Goal: Task Accomplishment & Management: Manage account settings

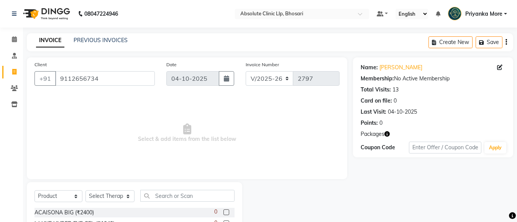
select select "4706"
select select "product"
click at [117, 191] on select "Select Therapist [PERSON_NAME] [PERSON_NAME] [PERSON_NAME] [PERSON_NAME] [PERSO…" at bounding box center [110, 197] width 49 height 12
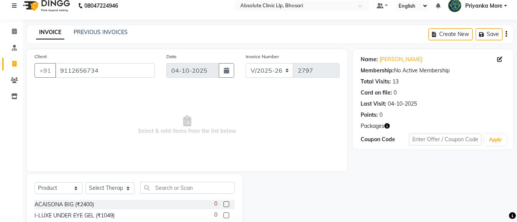
select select "27987"
click at [86, 183] on select "Select Therapist [PERSON_NAME] [PERSON_NAME] [PERSON_NAME] [PERSON_NAME] [PERSO…" at bounding box center [110, 189] width 49 height 12
click at [173, 189] on input "text" at bounding box center [187, 188] width 94 height 12
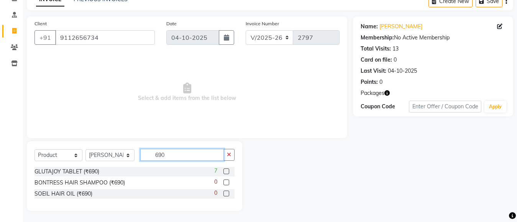
scroll to position [41, 0]
type input "690"
click at [229, 168] on label at bounding box center [227, 171] width 6 height 6
click at [229, 169] on input "checkbox" at bounding box center [226, 171] width 5 height 5
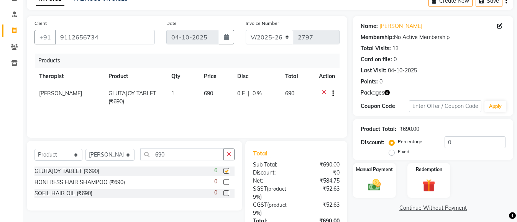
checkbox input "false"
drag, startPoint x: 183, startPoint y: 90, endPoint x: 179, endPoint y: 96, distance: 7.0
click at [182, 92] on td "1" at bounding box center [183, 97] width 33 height 25
click at [179, 96] on td "1" at bounding box center [183, 97] width 33 height 25
select select "27987"
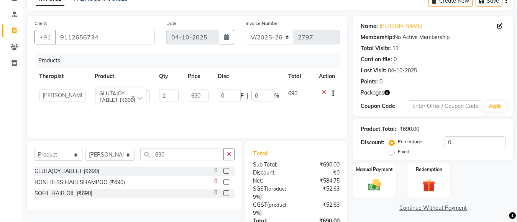
click at [178, 98] on input "1" at bounding box center [169, 96] width 20 height 12
type input "3"
click at [174, 160] on input "690" at bounding box center [182, 155] width 84 height 12
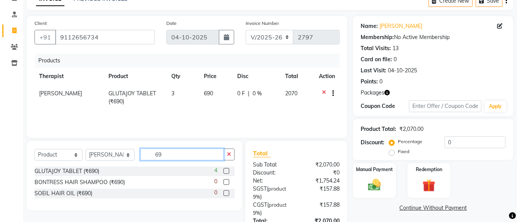
type input "6"
type input "375"
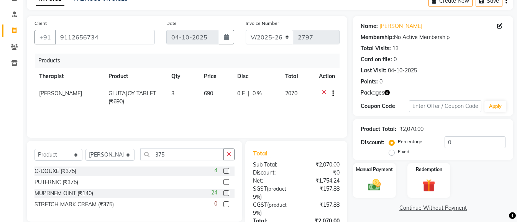
click at [225, 184] on label at bounding box center [227, 182] width 6 height 6
click at [225, 184] on input "checkbox" at bounding box center [226, 182] width 5 height 5
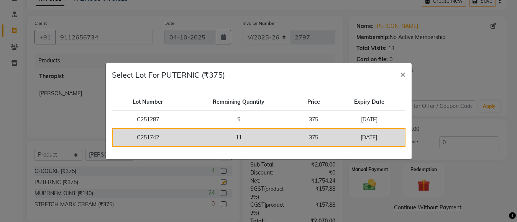
checkbox input "false"
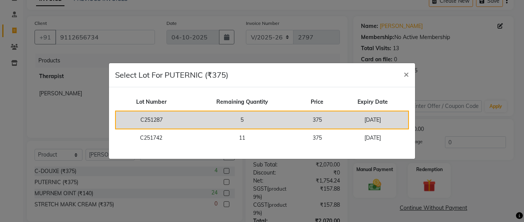
click at [290, 116] on td "5" at bounding box center [242, 120] width 110 height 18
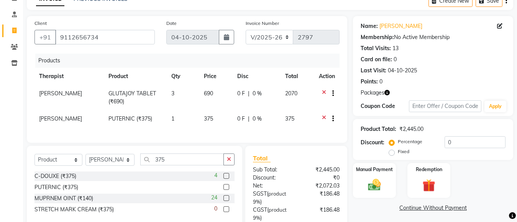
scroll to position [104, 0]
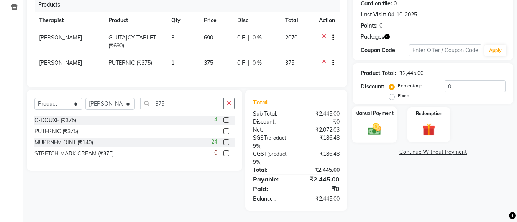
click at [388, 124] on div "Manual Payment" at bounding box center [374, 125] width 44 height 36
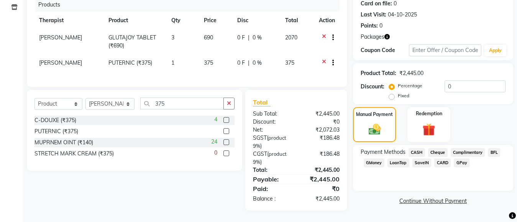
click at [461, 159] on span "GPay" at bounding box center [462, 163] width 16 height 9
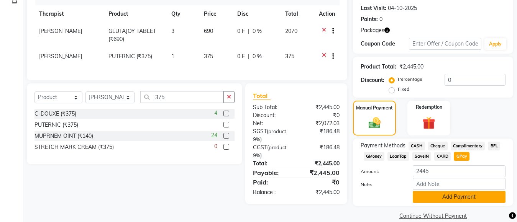
click at [463, 200] on button "Add Payment" at bounding box center [459, 197] width 93 height 12
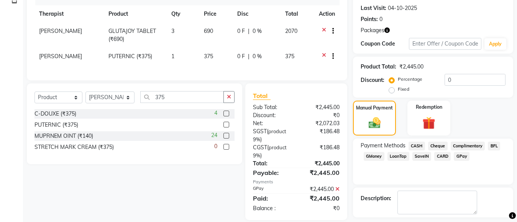
scroll to position [137, 0]
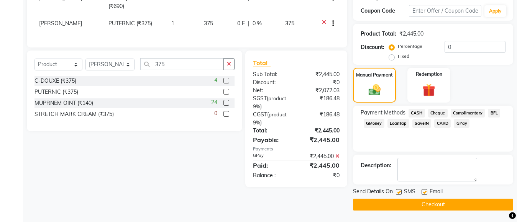
click at [435, 207] on button "Checkout" at bounding box center [433, 205] width 160 height 12
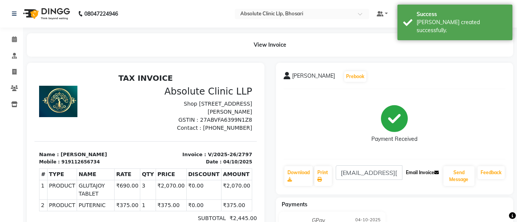
click at [426, 170] on button "Email Invoice" at bounding box center [422, 172] width 39 height 13
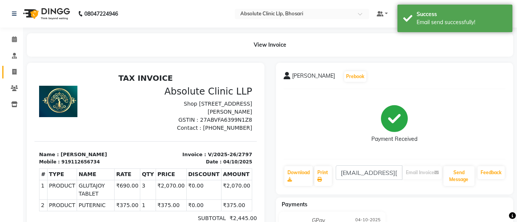
click at [16, 71] on icon at bounding box center [14, 72] width 4 height 6
select select "service"
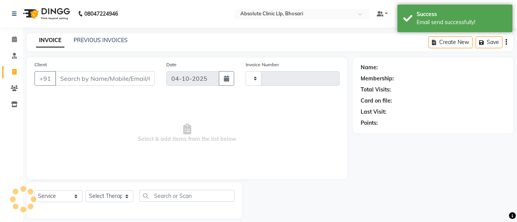
scroll to position [8, 0]
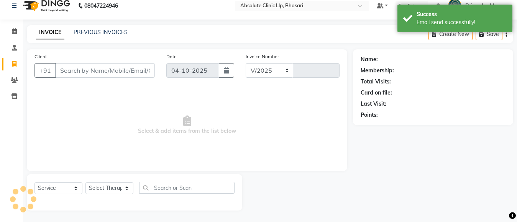
select select "4706"
type input "2798"
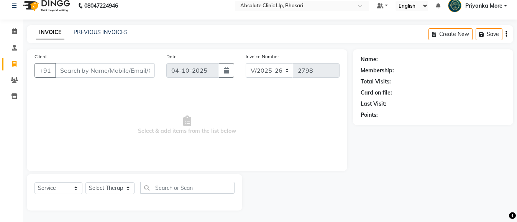
click at [113, 73] on input "Client" at bounding box center [105, 70] width 100 height 15
type input "p"
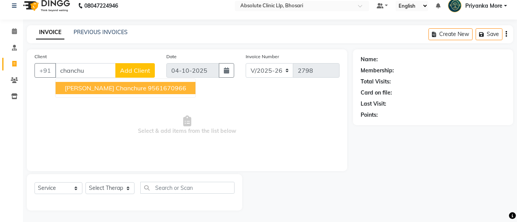
type input "chanchu"
click at [114, 98] on span "Select & add items from the list below" at bounding box center [187, 125] width 305 height 77
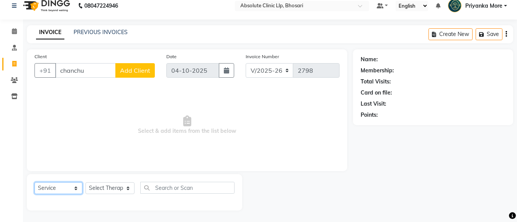
drag, startPoint x: 62, startPoint y: 189, endPoint x: 61, endPoint y: 186, distance: 3.9
click at [62, 189] on select "Select Service Product Membership Package Voucher Prepaid Gift Card" at bounding box center [59, 189] width 48 height 12
select select "product"
click at [35, 183] on select "Select Service Product Membership Package Voucher Prepaid Gift Card" at bounding box center [59, 189] width 48 height 12
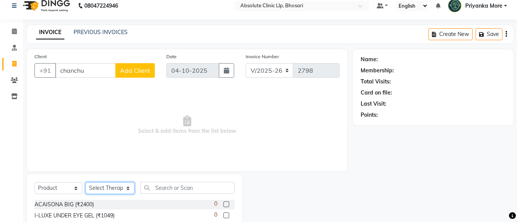
click at [101, 185] on select "Select Therapist [PERSON_NAME] [PERSON_NAME] [PERSON_NAME] [PERSON_NAME] [PERSO…" at bounding box center [110, 189] width 49 height 12
select select "27986"
click at [86, 183] on select "Select Therapist [PERSON_NAME] [PERSON_NAME] [PERSON_NAME] [PERSON_NAME] [PERSO…" at bounding box center [110, 189] width 49 height 12
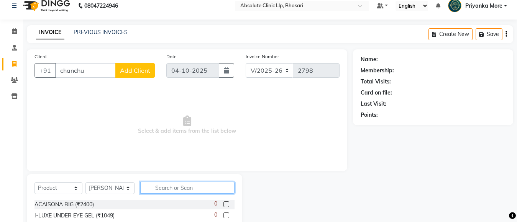
click at [158, 186] on input "text" at bounding box center [187, 188] width 94 height 12
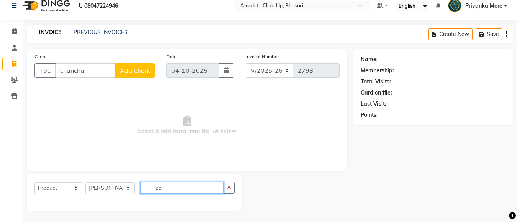
type input "8"
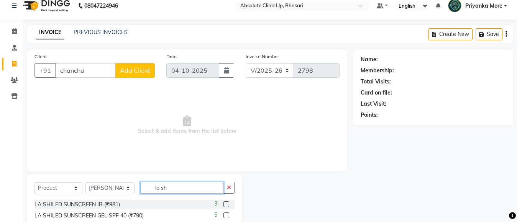
type input "la sh"
click at [226, 217] on label at bounding box center [227, 216] width 6 height 6
click at [226, 217] on input "checkbox" at bounding box center [226, 216] width 5 height 5
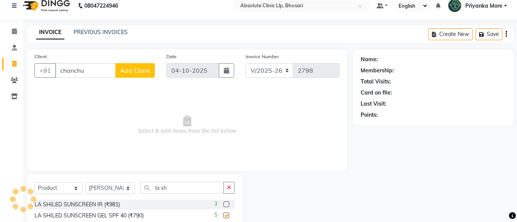
checkbox input "false"
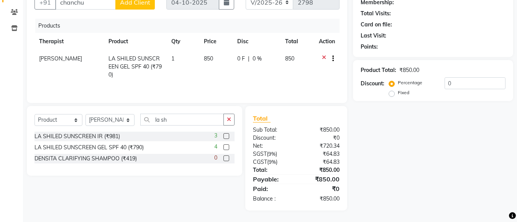
scroll to position [0, 0]
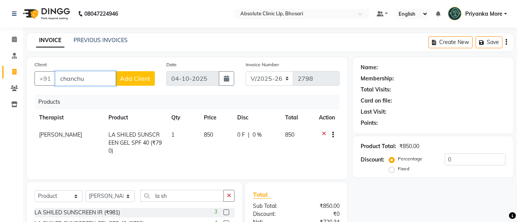
click at [86, 79] on input "chanchu" at bounding box center [85, 78] width 61 height 15
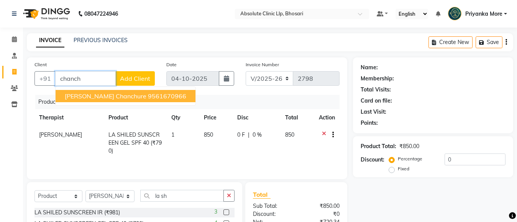
click at [109, 90] on button "[PERSON_NAME] Chanchure 9561670966" at bounding box center [126, 96] width 140 height 12
type input "9561670966"
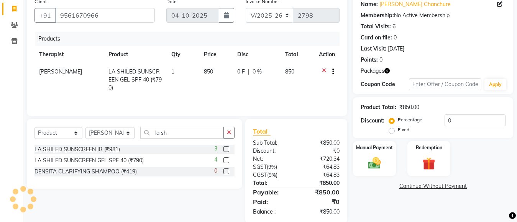
scroll to position [76, 0]
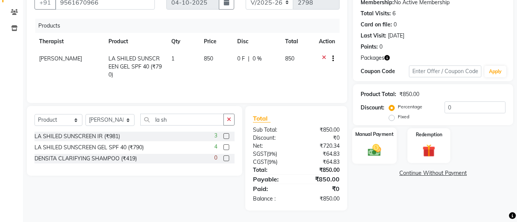
click at [395, 139] on div "Manual Payment" at bounding box center [374, 146] width 44 height 36
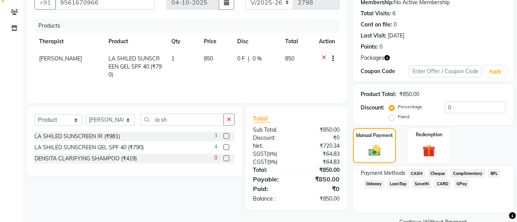
click at [457, 186] on span "GPay" at bounding box center [462, 184] width 16 height 9
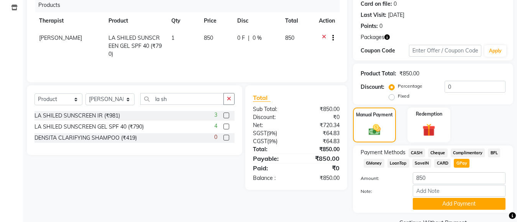
scroll to position [115, 0]
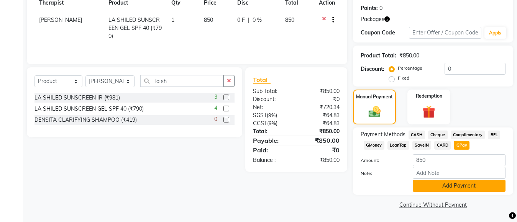
click at [471, 188] on button "Add Payment" at bounding box center [459, 186] width 93 height 12
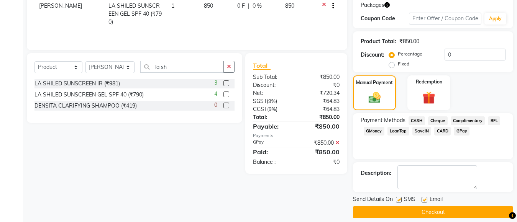
scroll to position [137, 0]
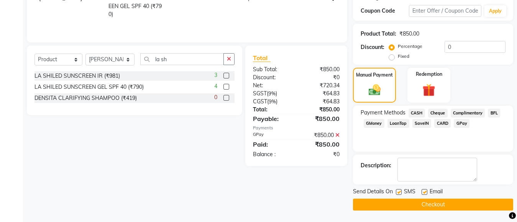
click at [459, 204] on button "Checkout" at bounding box center [433, 205] width 160 height 12
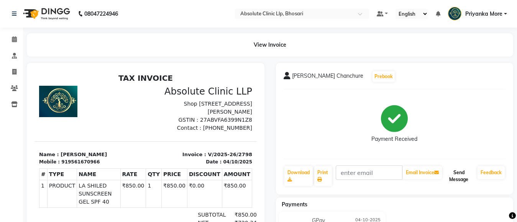
click at [470, 179] on button "Send Message" at bounding box center [459, 176] width 31 height 20
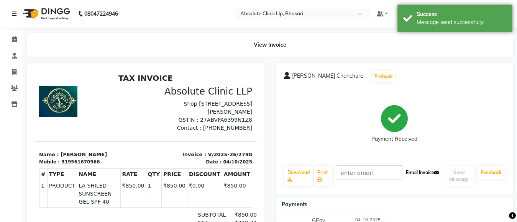
click at [436, 171] on icon at bounding box center [436, 173] width 5 height 5
click at [14, 39] on icon at bounding box center [14, 39] width 5 height 6
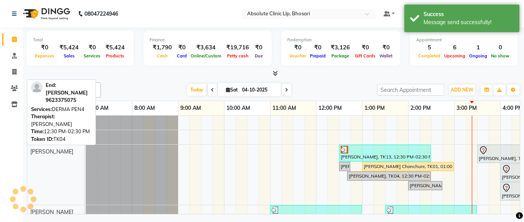
click at [369, 166] on div "[PERSON_NAME] Chanchure, TK01, 01:00 PM-03:00 PM, Skin Treatment - Medicine Ins…" at bounding box center [408, 166] width 90 height 7
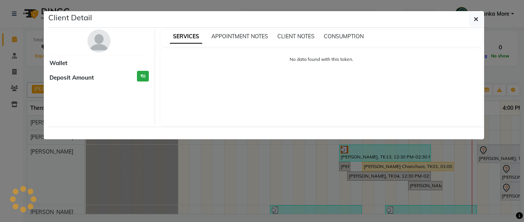
select select "1"
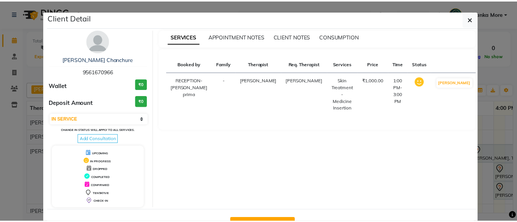
scroll to position [27, 0]
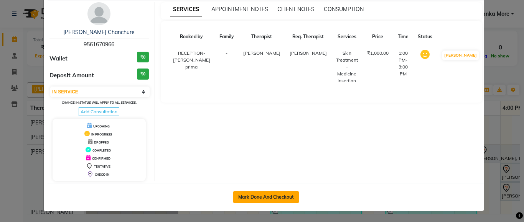
click at [265, 198] on button "Mark Done And Checkout" at bounding box center [266, 197] width 66 height 12
select select "service"
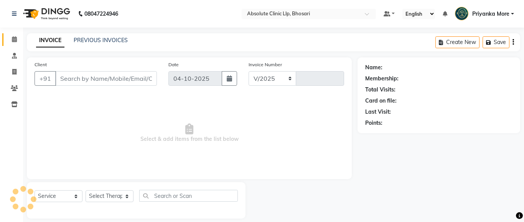
select select "4706"
type input "2799"
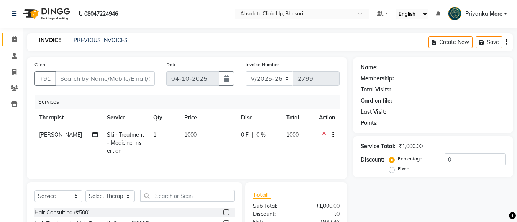
type input "9561670966"
select select "27986"
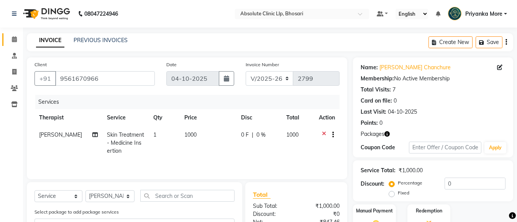
scroll to position [86, 0]
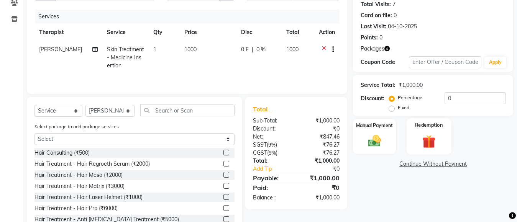
click at [441, 145] on div "Redemption" at bounding box center [429, 136] width 44 height 36
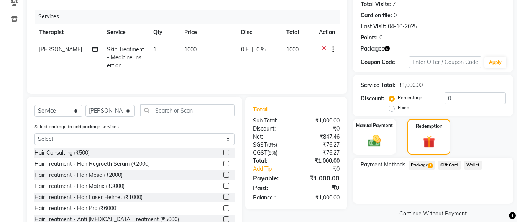
drag, startPoint x: 417, startPoint y: 164, endPoint x: 436, endPoint y: 163, distance: 18.4
click at [418, 163] on span "Package 2" at bounding box center [422, 165] width 26 height 9
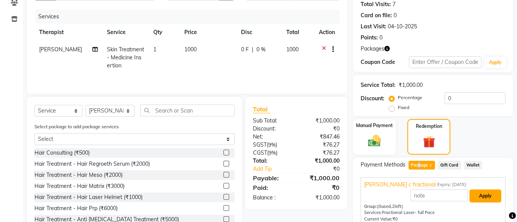
click at [490, 193] on button "Apply" at bounding box center [486, 196] width 32 height 13
type input "[PERSON_NAME] c fractional"
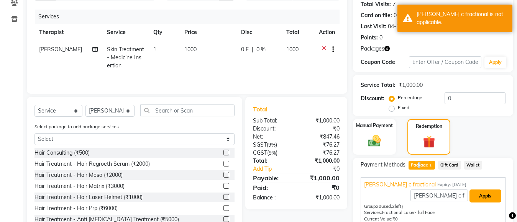
click at [490, 194] on button "Apply" at bounding box center [486, 196] width 32 height 13
click at [489, 196] on button "Apply" at bounding box center [486, 196] width 32 height 13
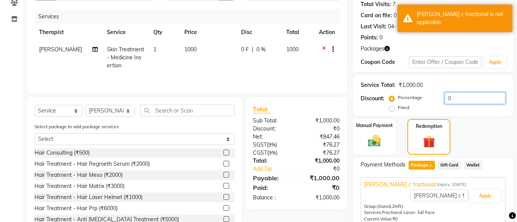
click at [466, 103] on input "0" at bounding box center [475, 98] width 61 height 12
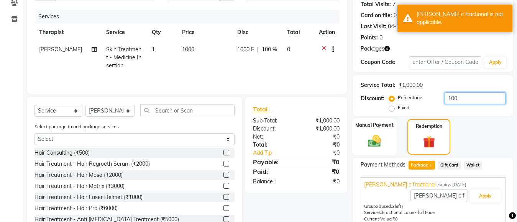
type input "100"
click at [385, 141] on img at bounding box center [374, 140] width 21 height 15
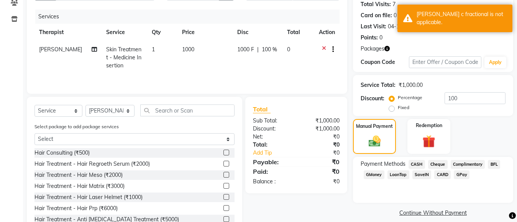
click at [419, 164] on span "CASH" at bounding box center [417, 164] width 16 height 9
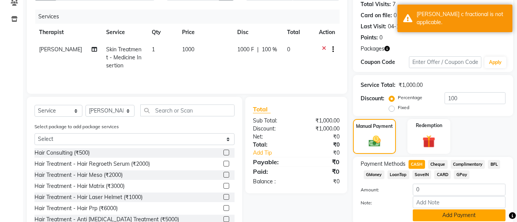
click at [449, 218] on button "Add Payment" at bounding box center [459, 216] width 93 height 12
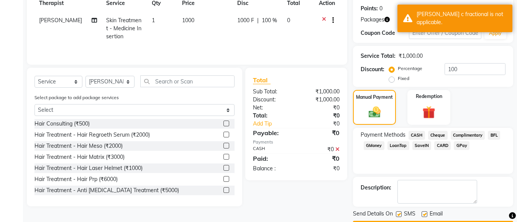
scroll to position [115, 0]
click at [422, 213] on label at bounding box center [425, 214] width 6 height 6
click at [422, 213] on input "checkbox" at bounding box center [424, 214] width 5 height 5
checkbox input "false"
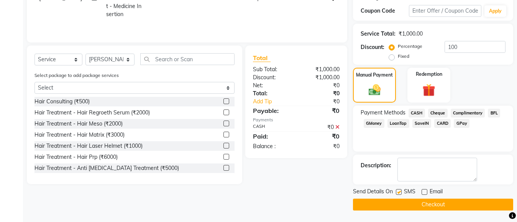
click at [398, 194] on label at bounding box center [399, 192] width 6 height 6
click at [398, 194] on input "checkbox" at bounding box center [398, 192] width 5 height 5
checkbox input "false"
click at [405, 207] on button "Checkout" at bounding box center [433, 205] width 160 height 12
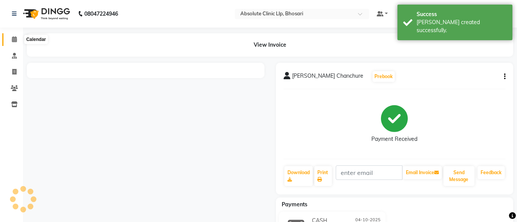
click at [10, 41] on span at bounding box center [14, 39] width 13 height 9
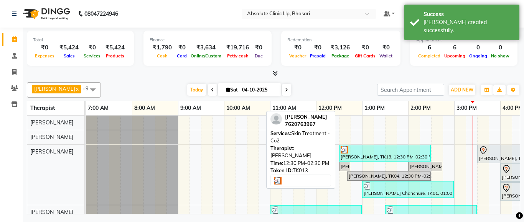
click at [373, 154] on div "[PERSON_NAME], TK13, 12:30 PM-02:30 PM, Skin Treatment - Co2" at bounding box center [385, 153] width 90 height 15
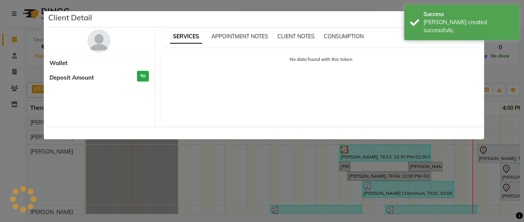
select select "3"
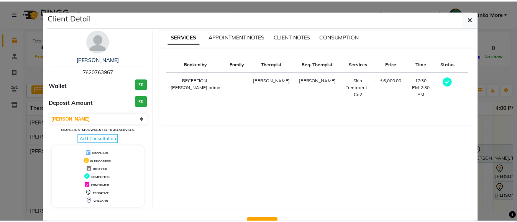
scroll to position [27, 0]
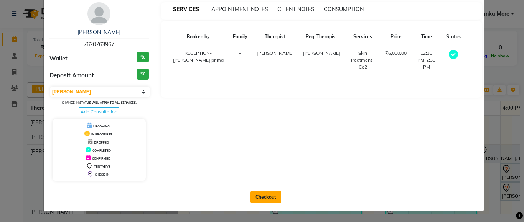
click at [264, 192] on button "Checkout" at bounding box center [265, 197] width 31 height 12
select select "service"
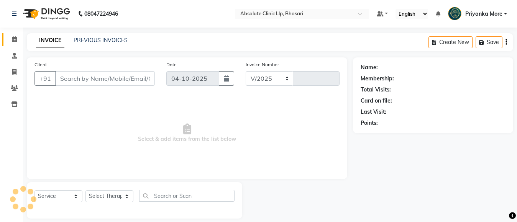
select select "4706"
type input "2800"
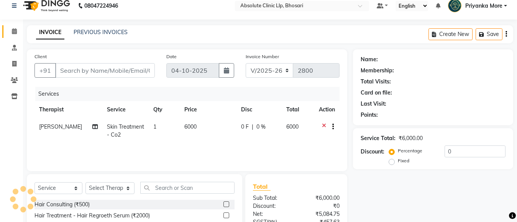
type input "7620763967"
select select "27986"
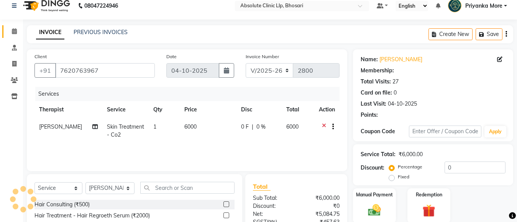
scroll to position [85, 0]
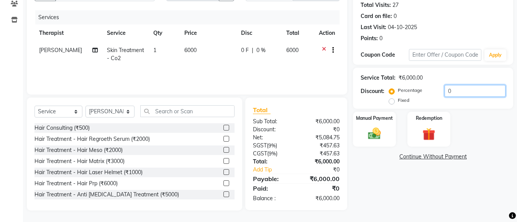
click at [455, 91] on input "0" at bounding box center [475, 91] width 61 height 12
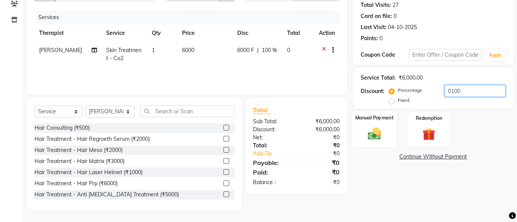
type input "0100"
click at [372, 114] on div "Manual Payment" at bounding box center [374, 129] width 44 height 36
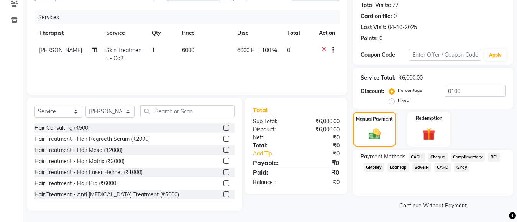
click at [417, 155] on span "CASH" at bounding box center [417, 157] width 16 height 9
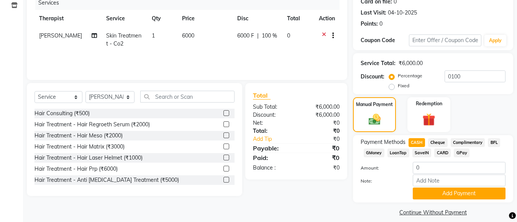
scroll to position [107, 0]
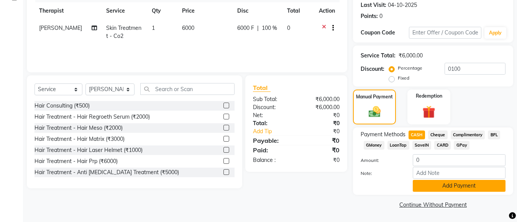
click at [446, 184] on button "Add Payment" at bounding box center [459, 186] width 93 height 12
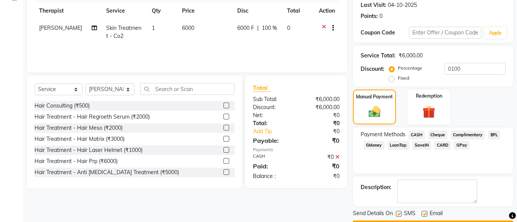
scroll to position [129, 0]
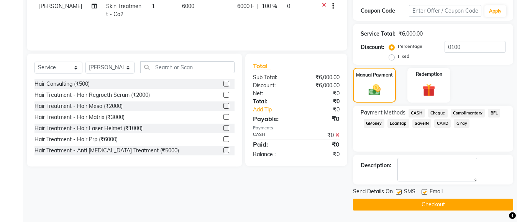
click at [427, 190] on label at bounding box center [425, 192] width 6 height 6
click at [427, 190] on input "checkbox" at bounding box center [424, 192] width 5 height 5
checkbox input "false"
click at [419, 206] on button "Checkout" at bounding box center [433, 205] width 160 height 12
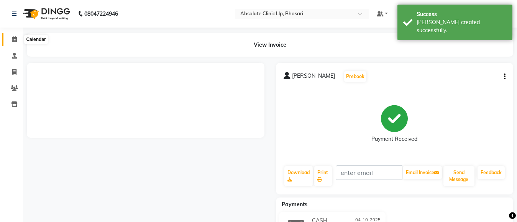
click at [13, 42] on span at bounding box center [14, 39] width 13 height 9
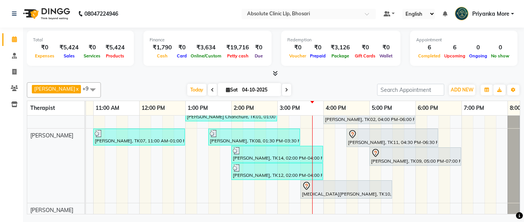
click at [276, 76] on icon at bounding box center [275, 74] width 5 height 6
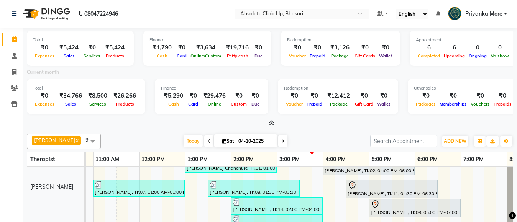
click at [268, 125] on span at bounding box center [270, 124] width 8 height 8
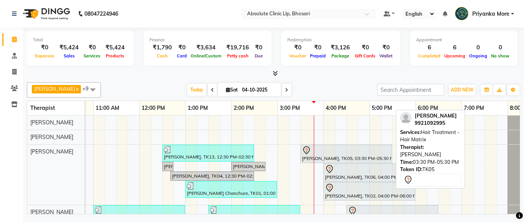
click at [314, 159] on div "[PERSON_NAME], TK05, 03:30 PM-05:30 PM, Hair Treatment - Hair Matrix" at bounding box center [346, 154] width 90 height 16
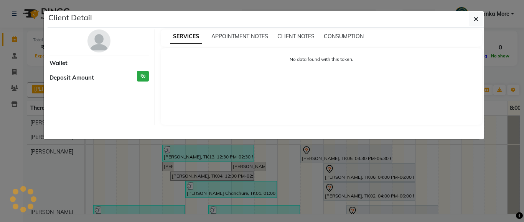
select select "3"
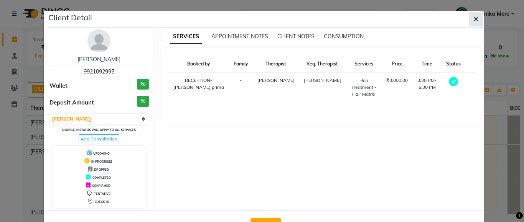
click at [474, 21] on icon "button" at bounding box center [476, 19] width 5 height 6
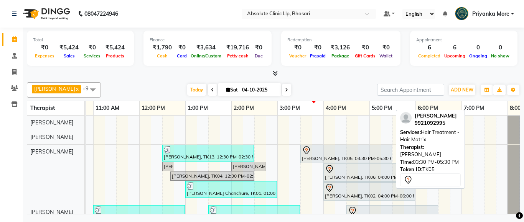
click at [343, 159] on div "[PERSON_NAME], TK05, 03:30 PM-05:30 PM, Hair Treatment - Hair Matrix" at bounding box center [346, 154] width 90 height 16
select select "3"
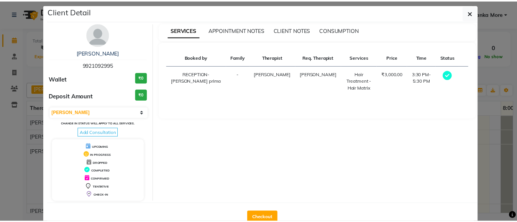
scroll to position [27, 0]
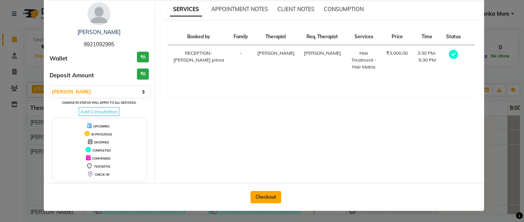
click at [265, 199] on button "Checkout" at bounding box center [265, 197] width 31 height 12
select select "service"
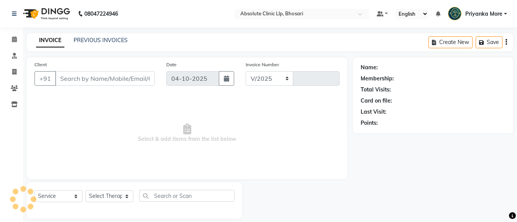
select select "4706"
type input "2801"
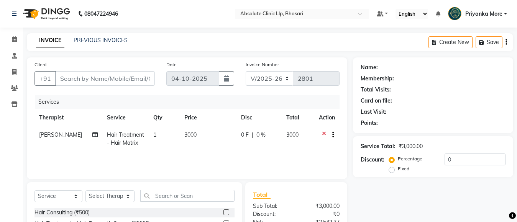
type input "9921092995"
select select "27986"
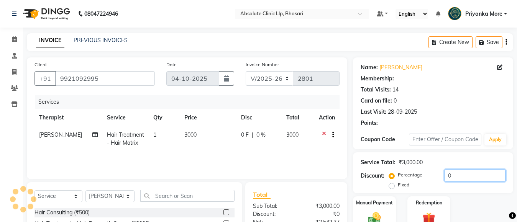
click at [453, 170] on input "0" at bounding box center [475, 176] width 61 height 12
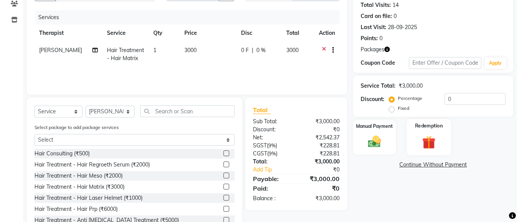
click at [442, 143] on div "Redemption" at bounding box center [429, 137] width 44 height 36
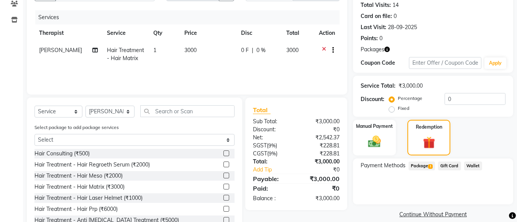
click at [418, 165] on span "Package 1" at bounding box center [422, 166] width 26 height 9
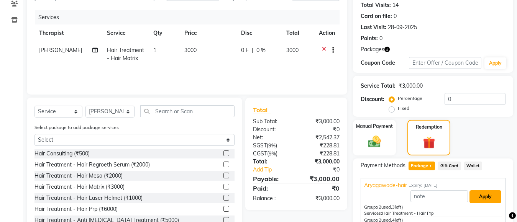
click at [483, 196] on button "Apply" at bounding box center [486, 197] width 32 height 13
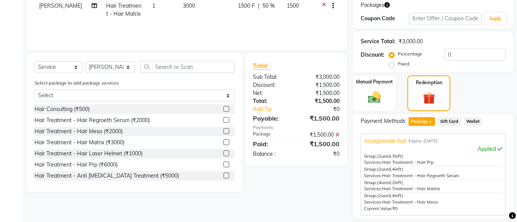
scroll to position [196, 0]
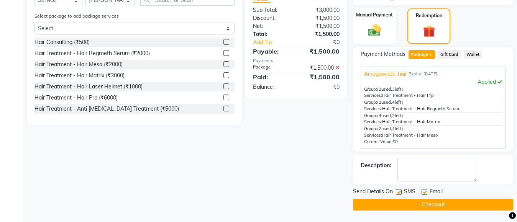
click at [424, 193] on label at bounding box center [425, 192] width 6 height 6
click at [424, 193] on input "checkbox" at bounding box center [424, 192] width 5 height 5
checkbox input "false"
click at [399, 191] on label at bounding box center [399, 192] width 6 height 6
click at [399, 191] on input "checkbox" at bounding box center [398, 192] width 5 height 5
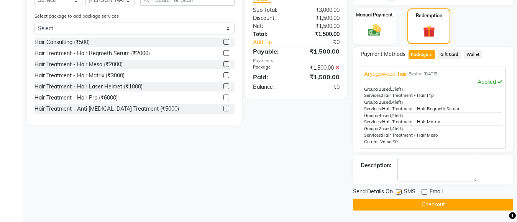
checkbox input "false"
click at [439, 209] on button "Checkout" at bounding box center [433, 205] width 160 height 12
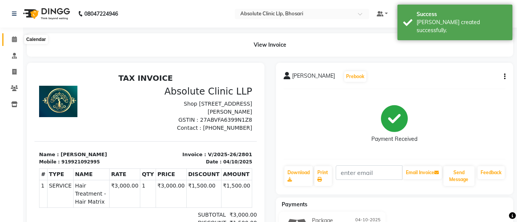
click at [10, 40] on span at bounding box center [14, 39] width 13 height 9
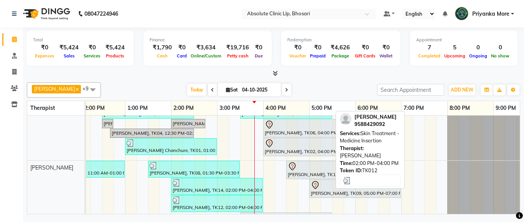
scroll to position [79, 237]
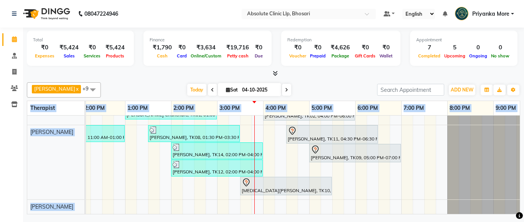
drag, startPoint x: 520, startPoint y: 158, endPoint x: 520, endPoint y: 169, distance: 11.1
click at [517, 169] on div "Total ₹0 Expenses ₹5,424 Sales ₹0 Services ₹5,424 Products Finance ₹1,790 Cash …" at bounding box center [273, 122] width 501 height 189
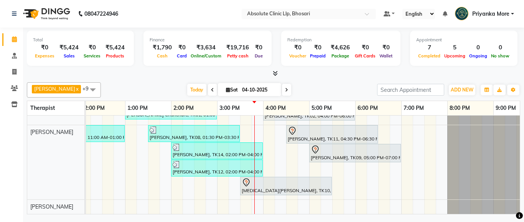
click at [329, 88] on div "[DATE] [DATE]" at bounding box center [239, 90] width 268 height 12
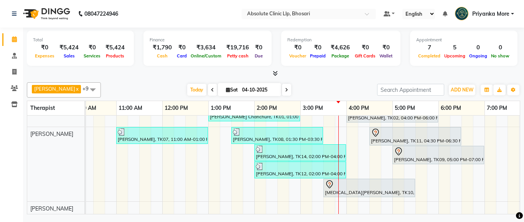
drag, startPoint x: 513, startPoint y: 169, endPoint x: 514, endPoint y: 181, distance: 12.7
click at [514, 181] on div "[PERSON_NAME], TK13, 12:30 PM-02:30 PM, Skin Treatment - Co2 [PERSON_NAME], TK0…" at bounding box center [303, 165] width 434 height 99
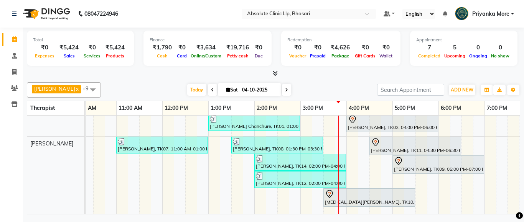
click at [277, 74] on icon at bounding box center [275, 74] width 5 height 6
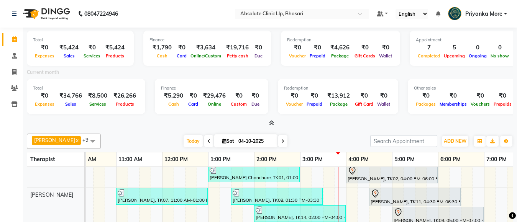
click at [274, 122] on icon at bounding box center [271, 123] width 5 height 6
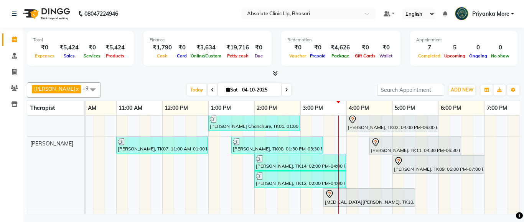
click at [274, 76] on icon at bounding box center [275, 74] width 5 height 6
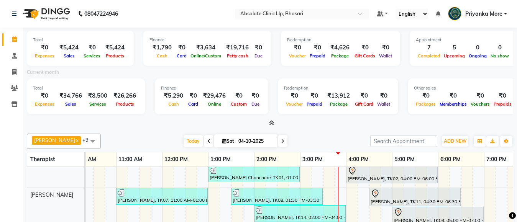
click at [273, 122] on icon at bounding box center [271, 123] width 5 height 6
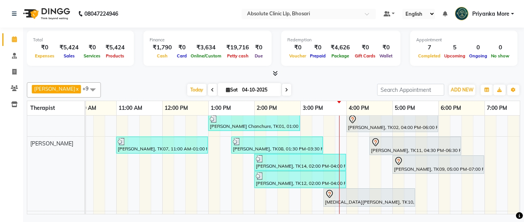
click at [274, 75] on icon at bounding box center [275, 74] width 5 height 6
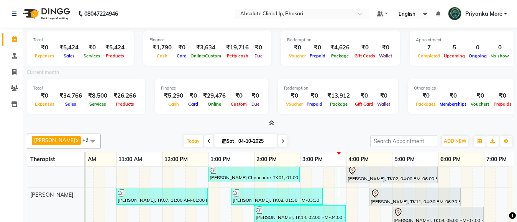
click at [273, 124] on icon at bounding box center [271, 123] width 5 height 6
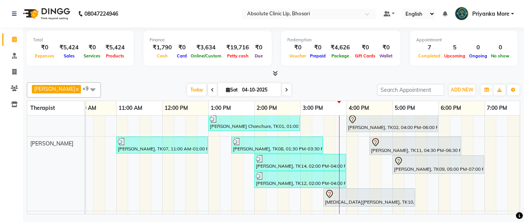
click at [273, 71] on icon at bounding box center [275, 74] width 5 height 6
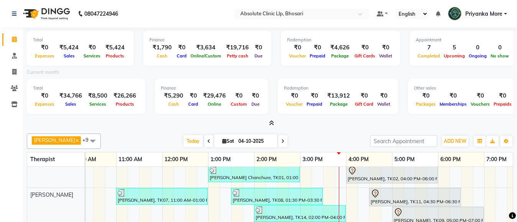
click at [274, 123] on icon at bounding box center [271, 123] width 5 height 6
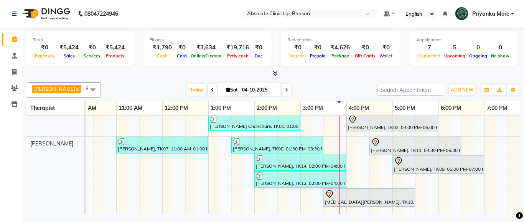
click at [274, 70] on span at bounding box center [274, 74] width 8 height 8
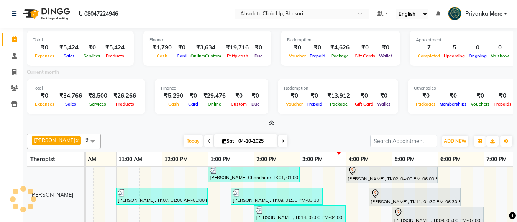
click at [269, 125] on icon at bounding box center [271, 123] width 5 height 6
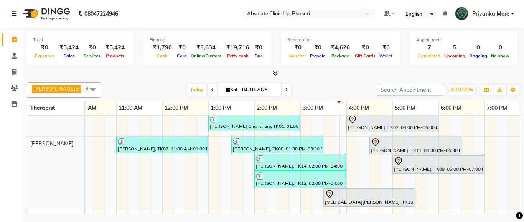
click at [275, 72] on icon at bounding box center [275, 74] width 5 height 6
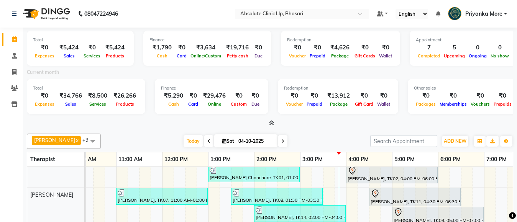
click at [270, 124] on icon at bounding box center [271, 123] width 5 height 6
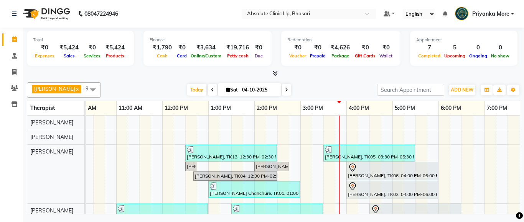
drag, startPoint x: 523, startPoint y: 124, endPoint x: 523, endPoint y: 168, distance: 44.5
click at [517, 168] on div "Total ₹0 Expenses ₹5,424 Sales ₹0 Services ₹5,424 Products Finance ₹1,790 Cash …" at bounding box center [273, 122] width 501 height 189
